Goal: Transaction & Acquisition: Download file/media

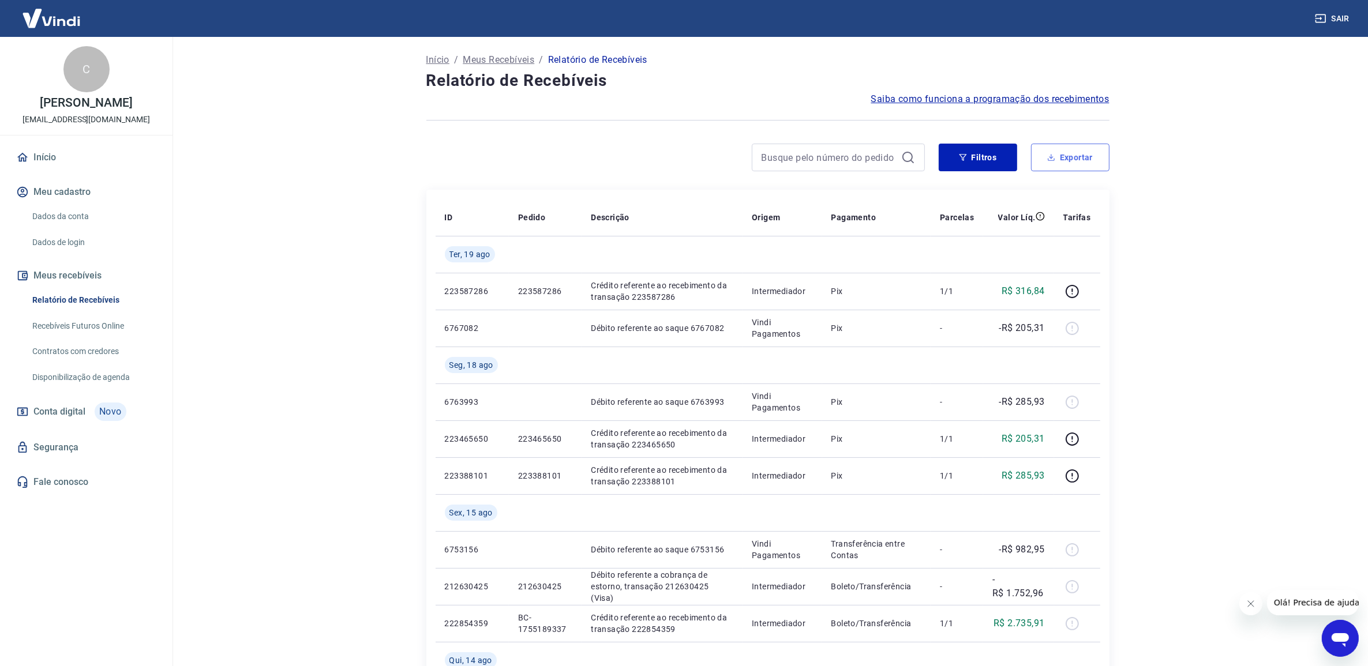
click at [1090, 165] on button "Exportar" at bounding box center [1070, 158] width 78 height 28
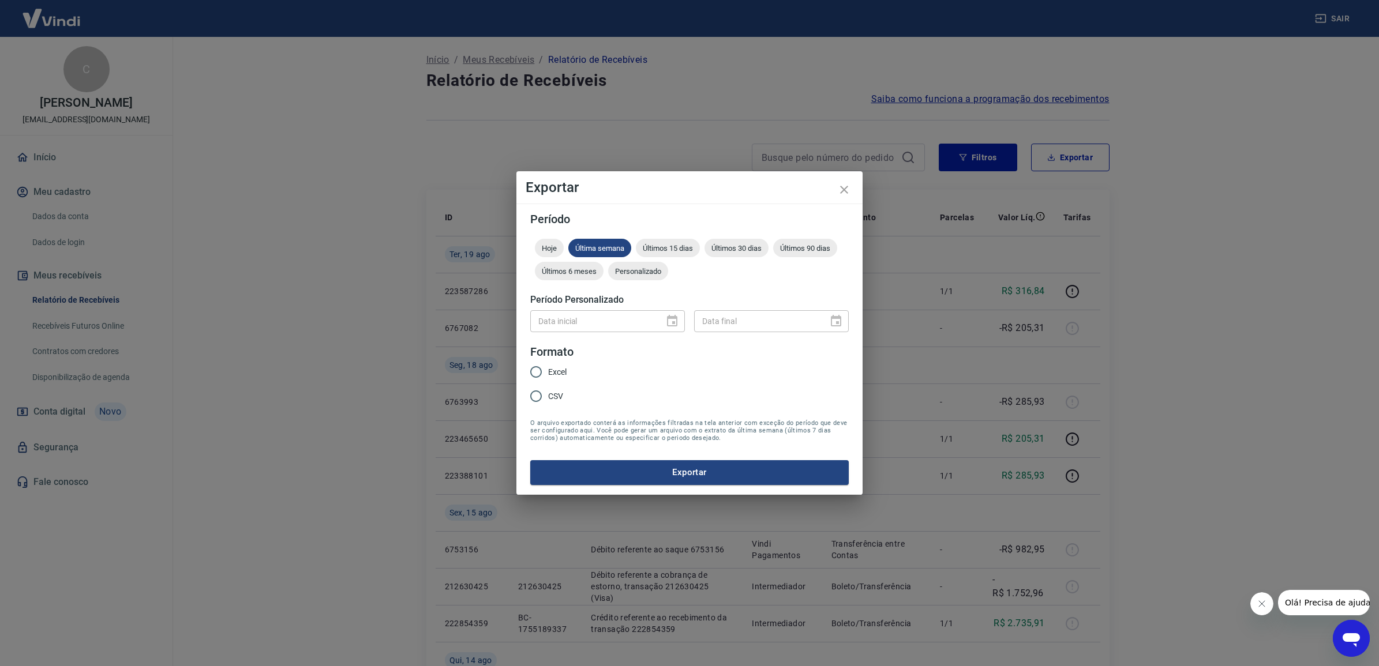
click at [668, 279] on div "Hoje Última semana Últimos 15 dias Últimos 30 dias Últimos 90 dias Últimos 6 me…" at bounding box center [689, 262] width 318 height 46
click at [664, 278] on div "Personalizado" at bounding box center [638, 271] width 60 height 18
click at [672, 318] on icon "Choose date" at bounding box center [672, 321] width 10 height 12
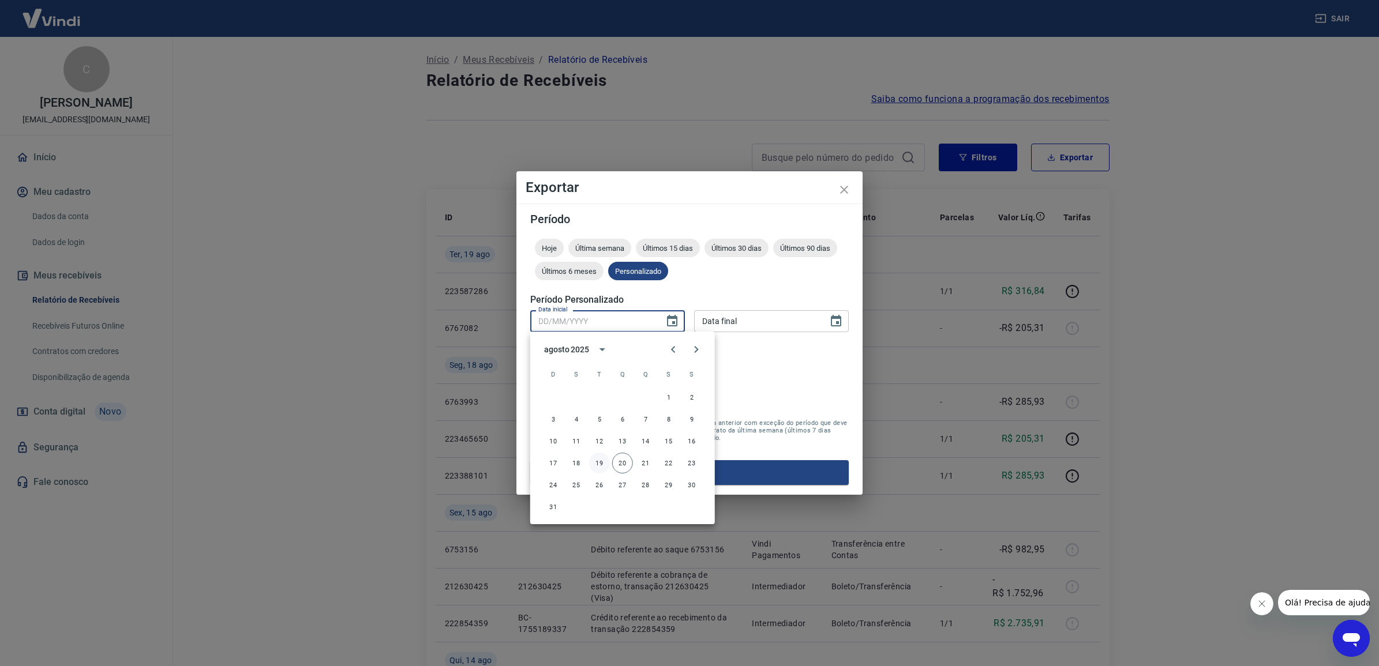
click at [603, 461] on button "19" at bounding box center [599, 463] width 21 height 21
type input "[DATE]"
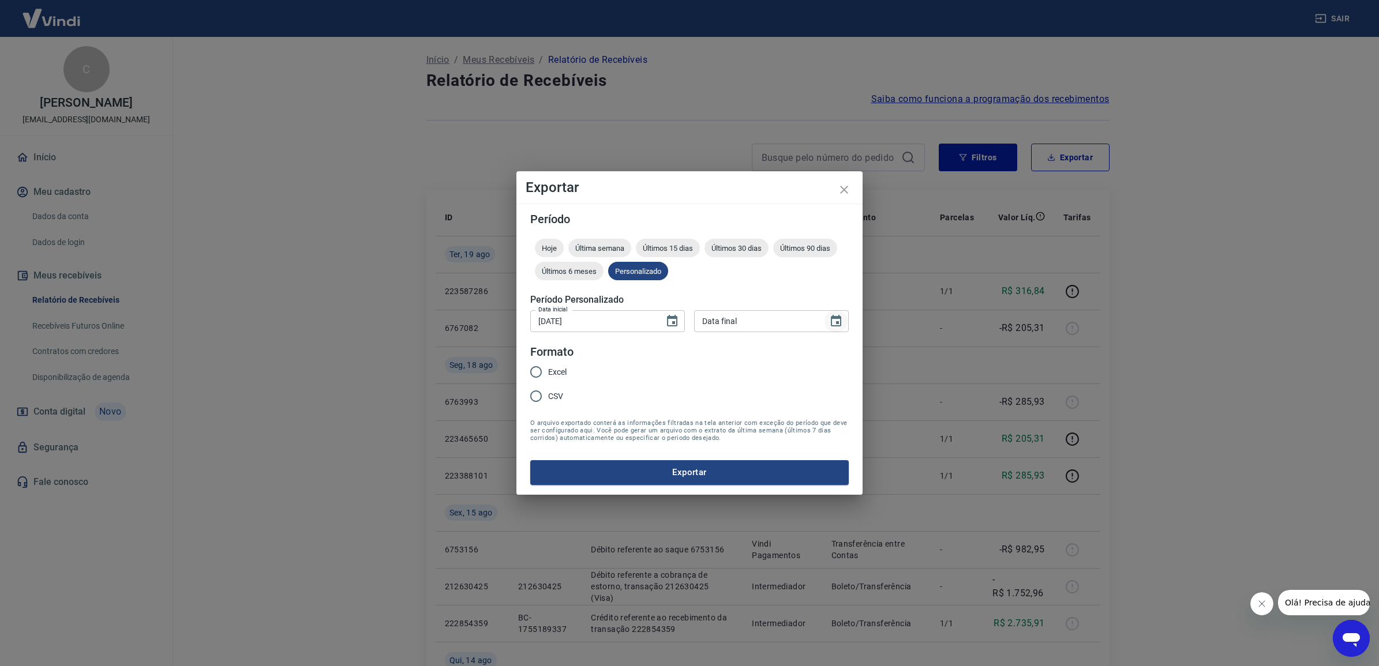
click at [829, 321] on icon "Choose date" at bounding box center [836, 321] width 14 height 14
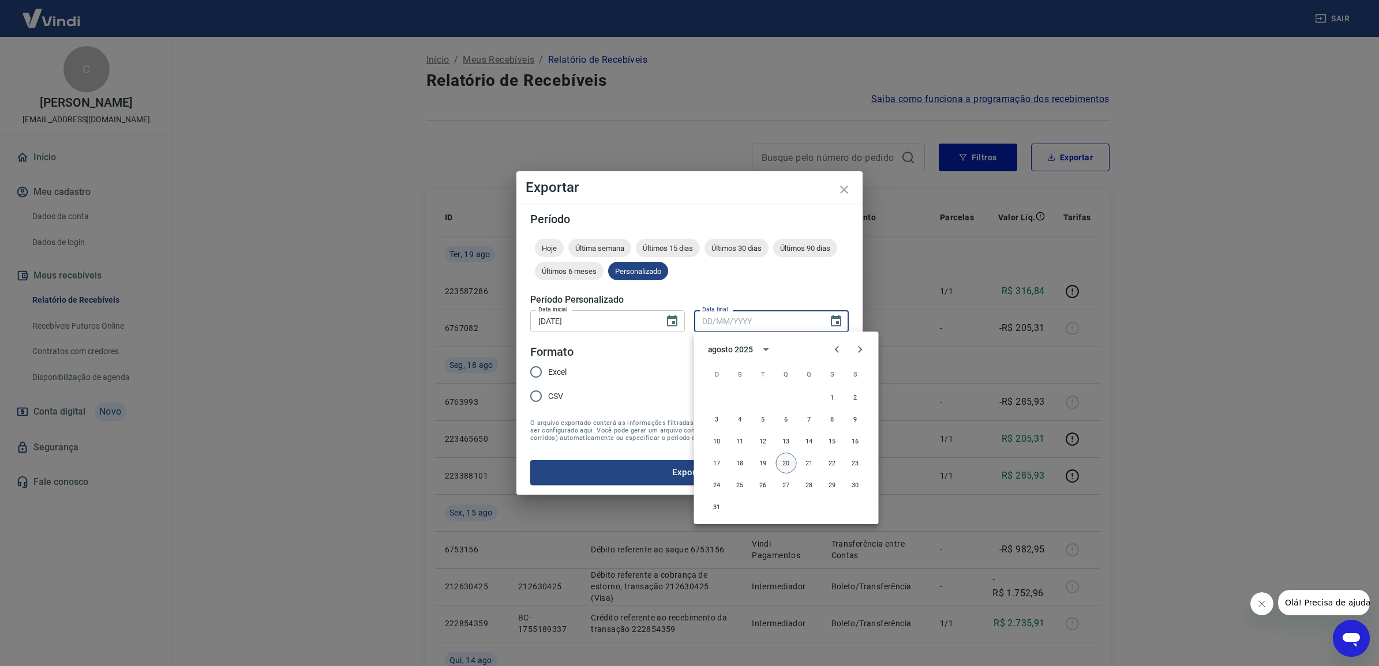
click at [791, 465] on button "20" at bounding box center [786, 463] width 21 height 21
type input "[DATE]"
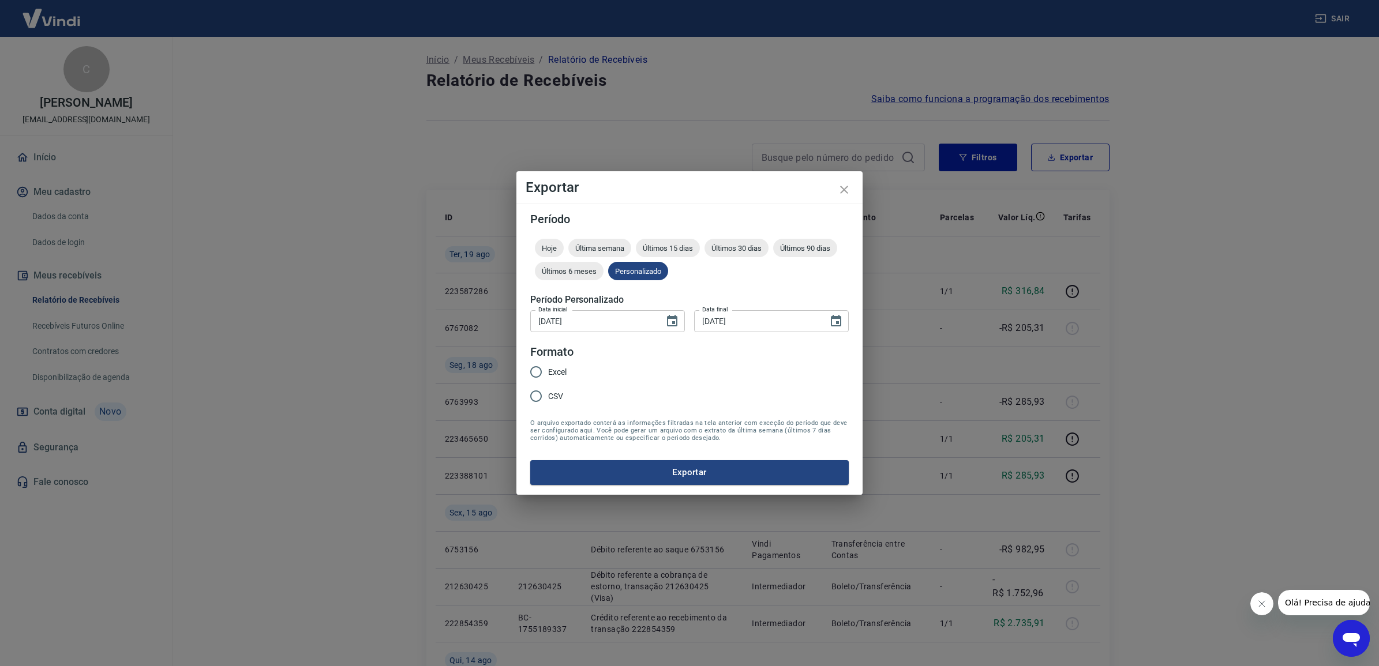
click at [557, 376] on span "Excel" at bounding box center [557, 372] width 18 height 12
click at [548, 376] on input "Excel" at bounding box center [536, 372] width 24 height 24
radio input "true"
click at [665, 474] on button "Exportar" at bounding box center [689, 472] width 318 height 24
